Goal: Task Accomplishment & Management: Manage account settings

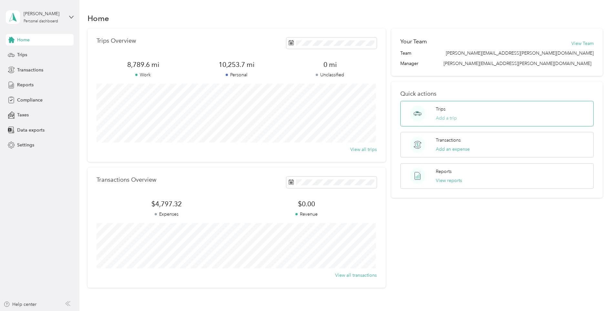
click at [440, 117] on button "Add a trip" at bounding box center [446, 118] width 21 height 7
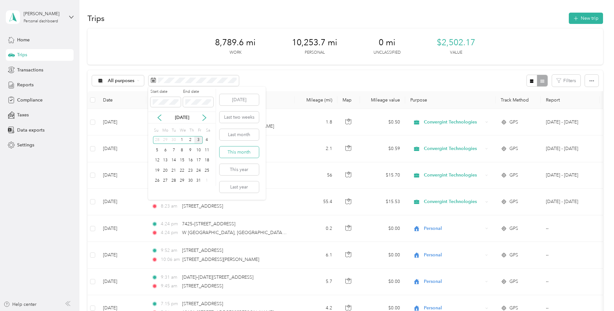
click at [230, 153] on button "This month" at bounding box center [239, 151] width 39 height 11
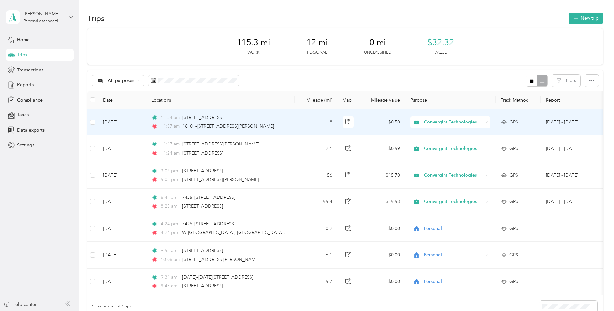
click at [487, 123] on icon at bounding box center [487, 122] width 3 height 3
click at [444, 142] on span "Personal" at bounding box center [456, 145] width 61 height 7
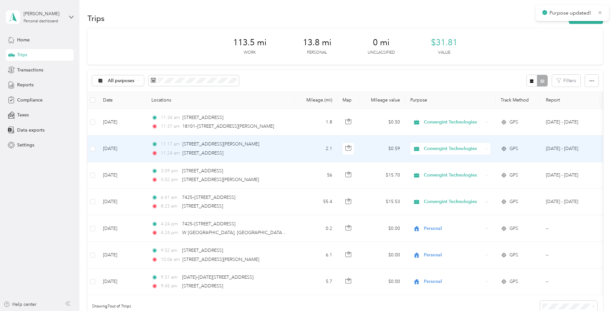
click at [485, 149] on div "Convergint Technologies" at bounding box center [451, 149] width 80 height 12
click at [433, 174] on li "Personal" at bounding box center [451, 171] width 81 height 11
